Goal: Task Accomplishment & Management: Use online tool/utility

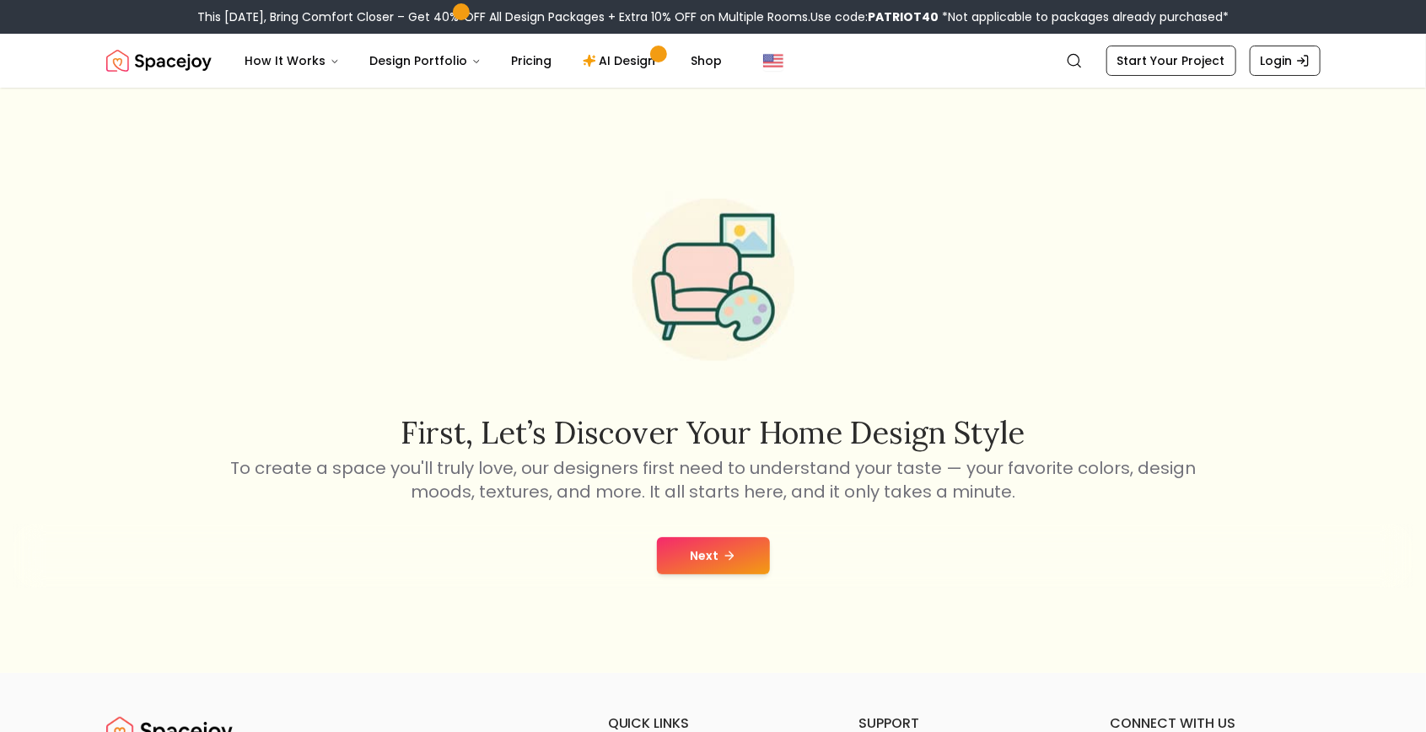
click at [777, 588] on div "Next" at bounding box center [712, 556] width 1399 height 64
click at [719, 574] on button "Next" at bounding box center [713, 555] width 113 height 37
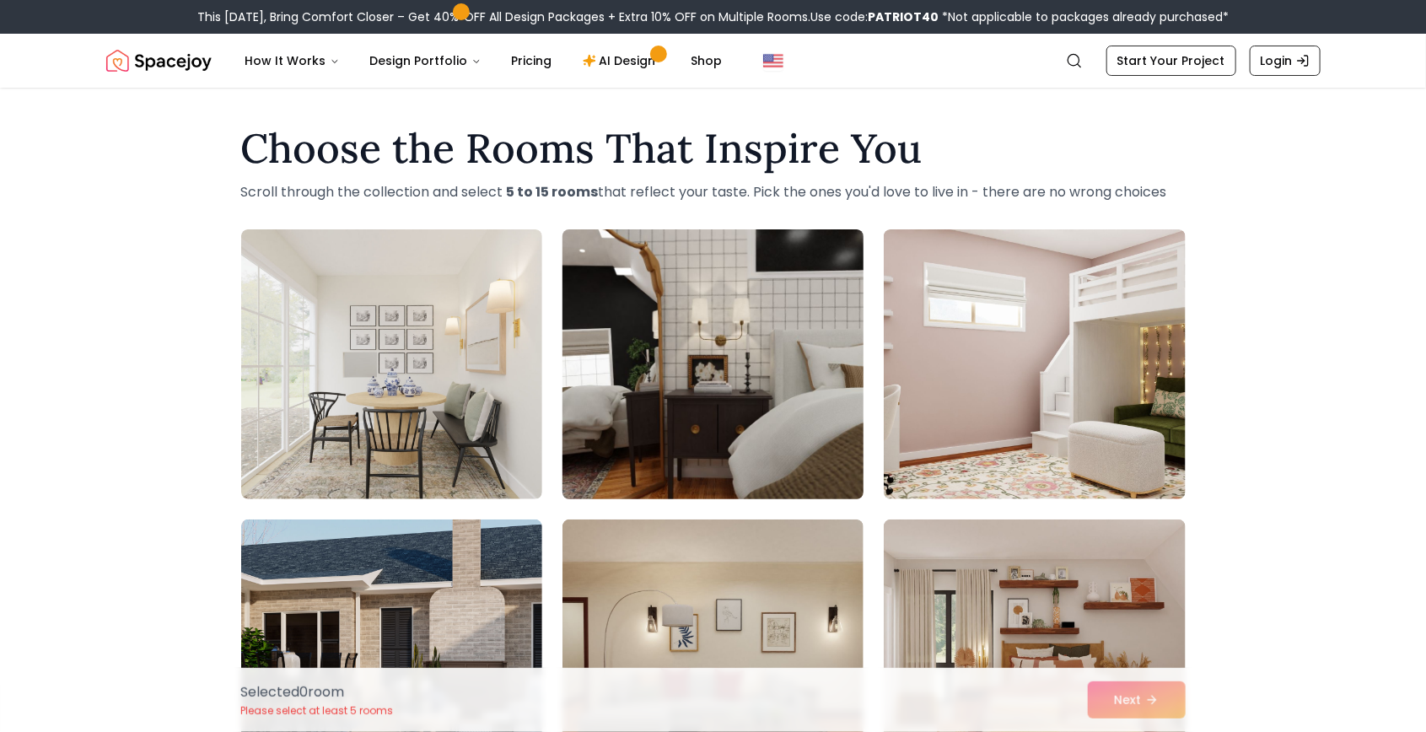
click at [825, 495] on img at bounding box center [713, 364] width 316 height 283
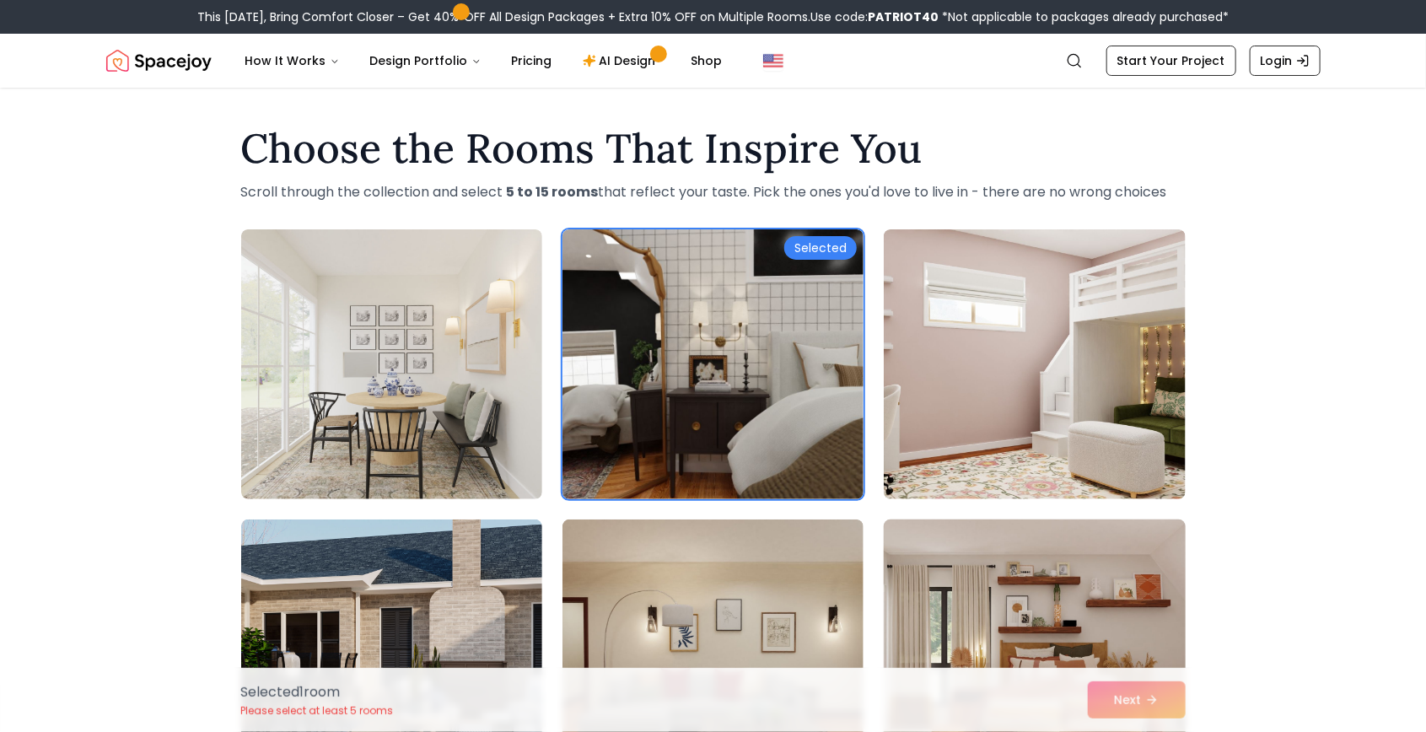
click at [949, 545] on img at bounding box center [1034, 654] width 316 height 283
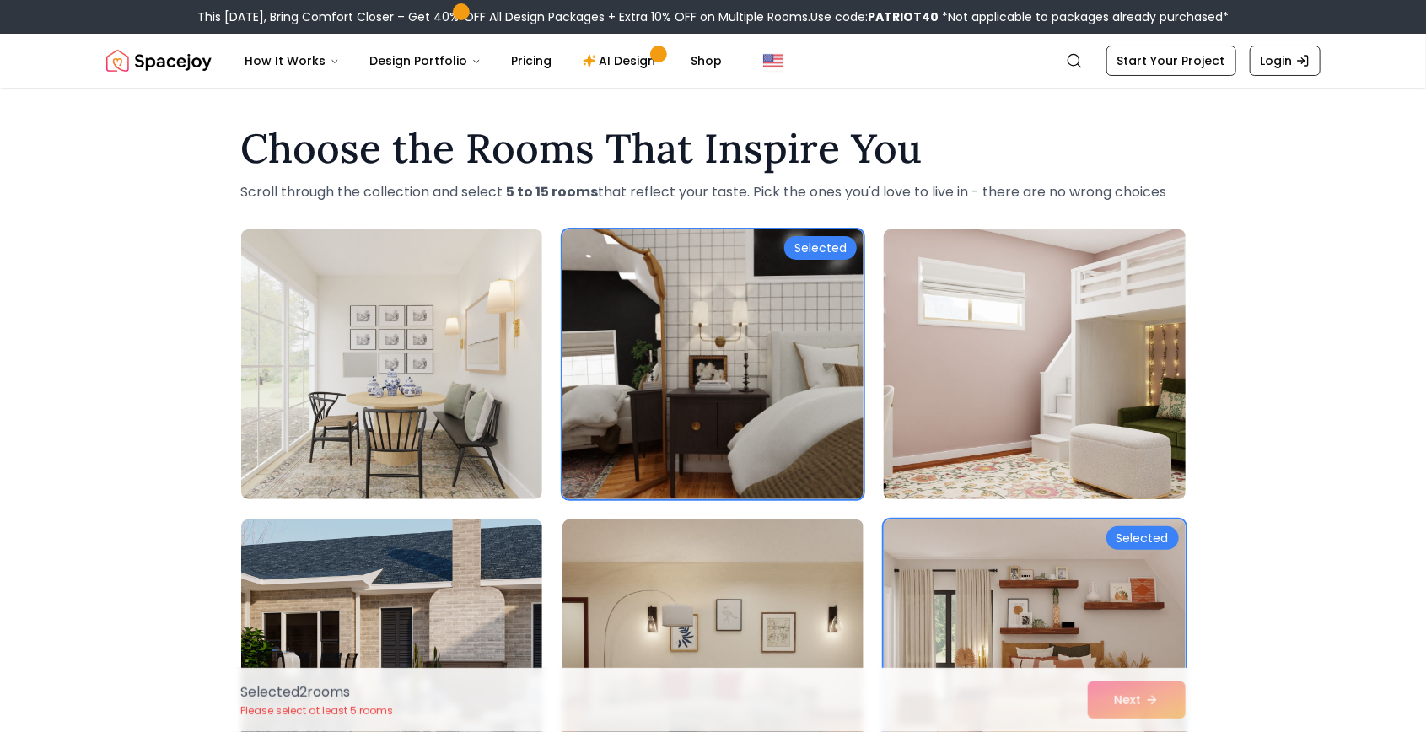
click at [1048, 425] on img at bounding box center [1034, 364] width 316 height 283
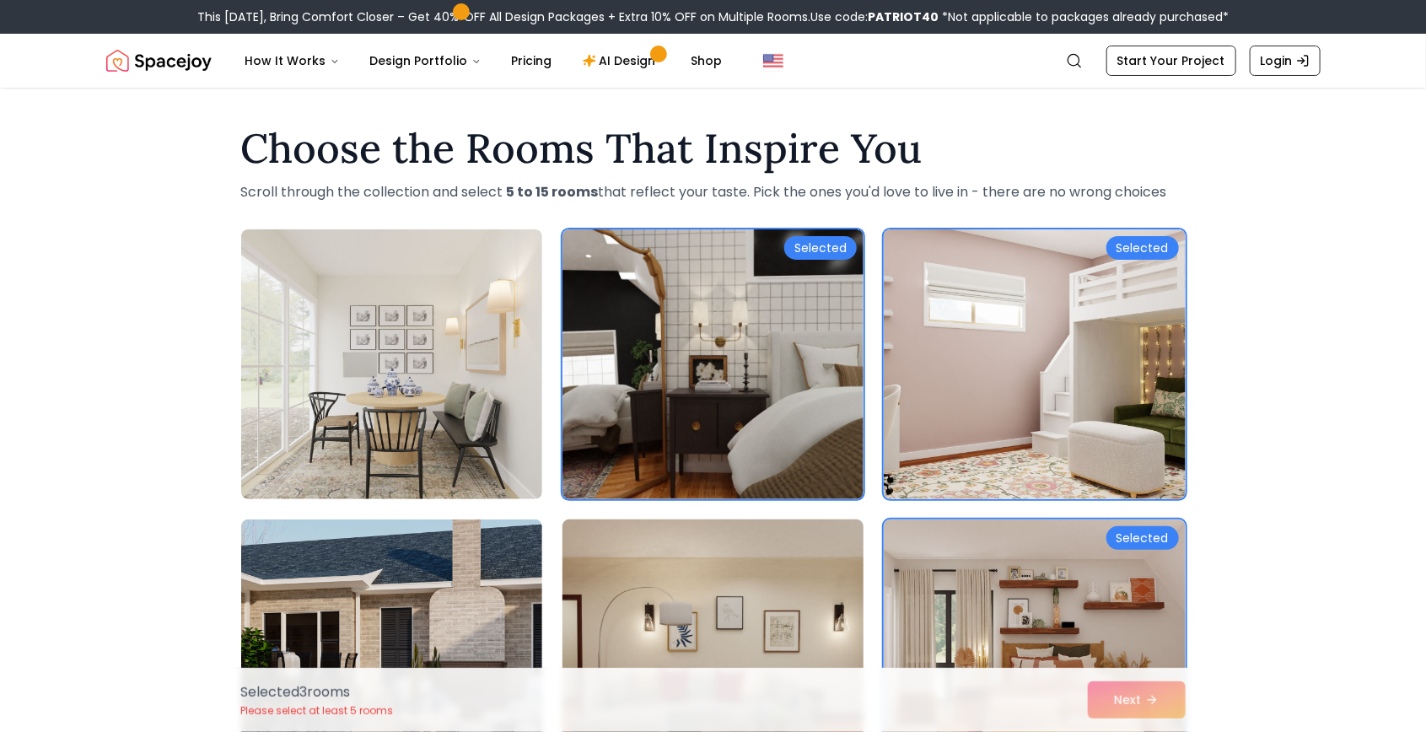
click at [798, 579] on img at bounding box center [713, 654] width 316 height 283
click at [309, 550] on img at bounding box center [391, 654] width 301 height 270
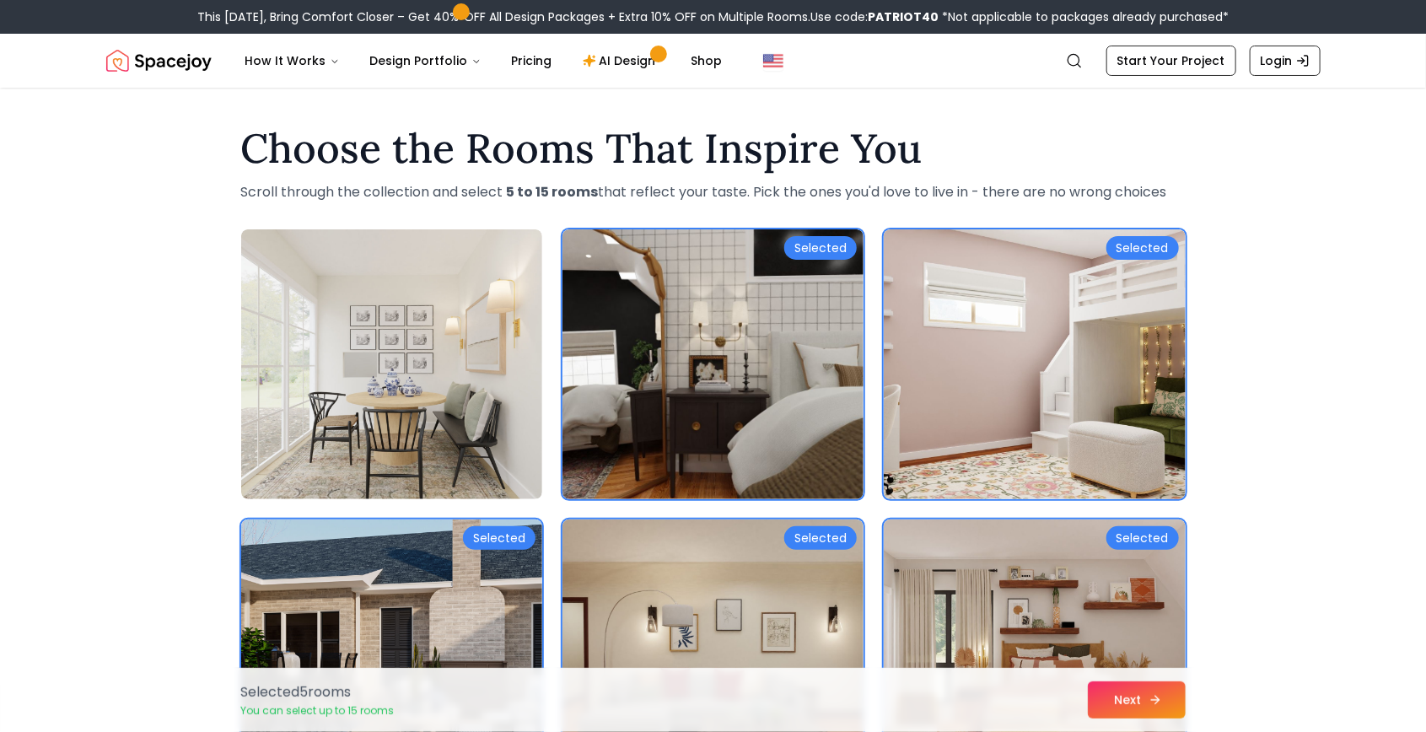
click at [1152, 717] on button "Next" at bounding box center [1137, 699] width 98 height 37
